Goal: Navigation & Orientation: Find specific page/section

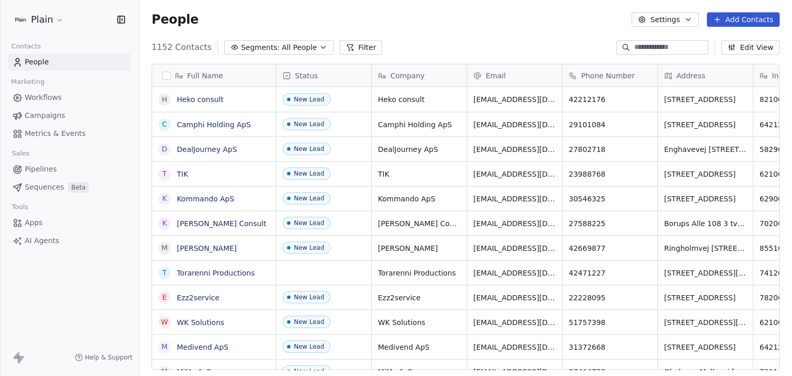
scroll to position [323, 644]
click at [28, 22] on html "Plain Contacts People Marketing Workflows Campaigns Metrics & Events Sales Pipe…" at bounding box center [396, 188] width 792 height 376
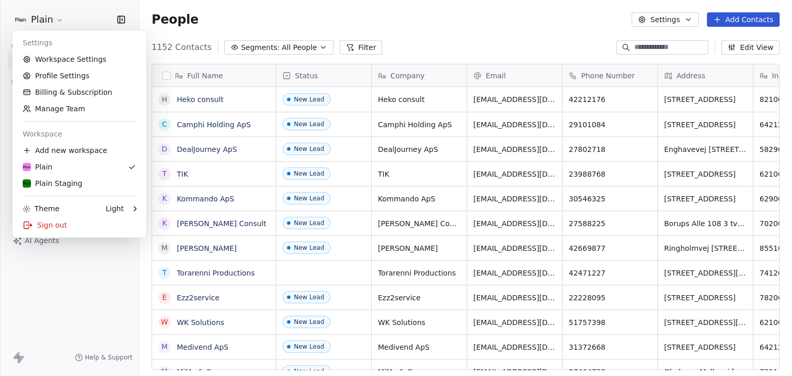
click at [586, 34] on html "Plain Contacts People Marketing Workflows Campaigns Metrics & Events Sales Pipe…" at bounding box center [396, 188] width 792 height 376
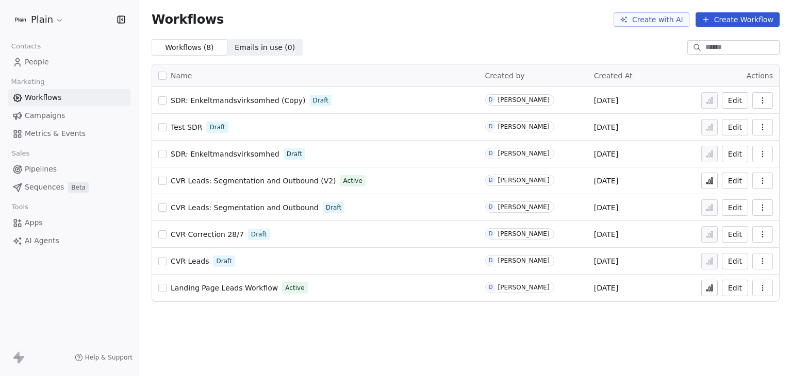
click at [254, 156] on span "SDR: Enkeltmandsvirksomhed" at bounding box center [225, 154] width 109 height 8
